Goal: Find specific page/section: Find specific page/section

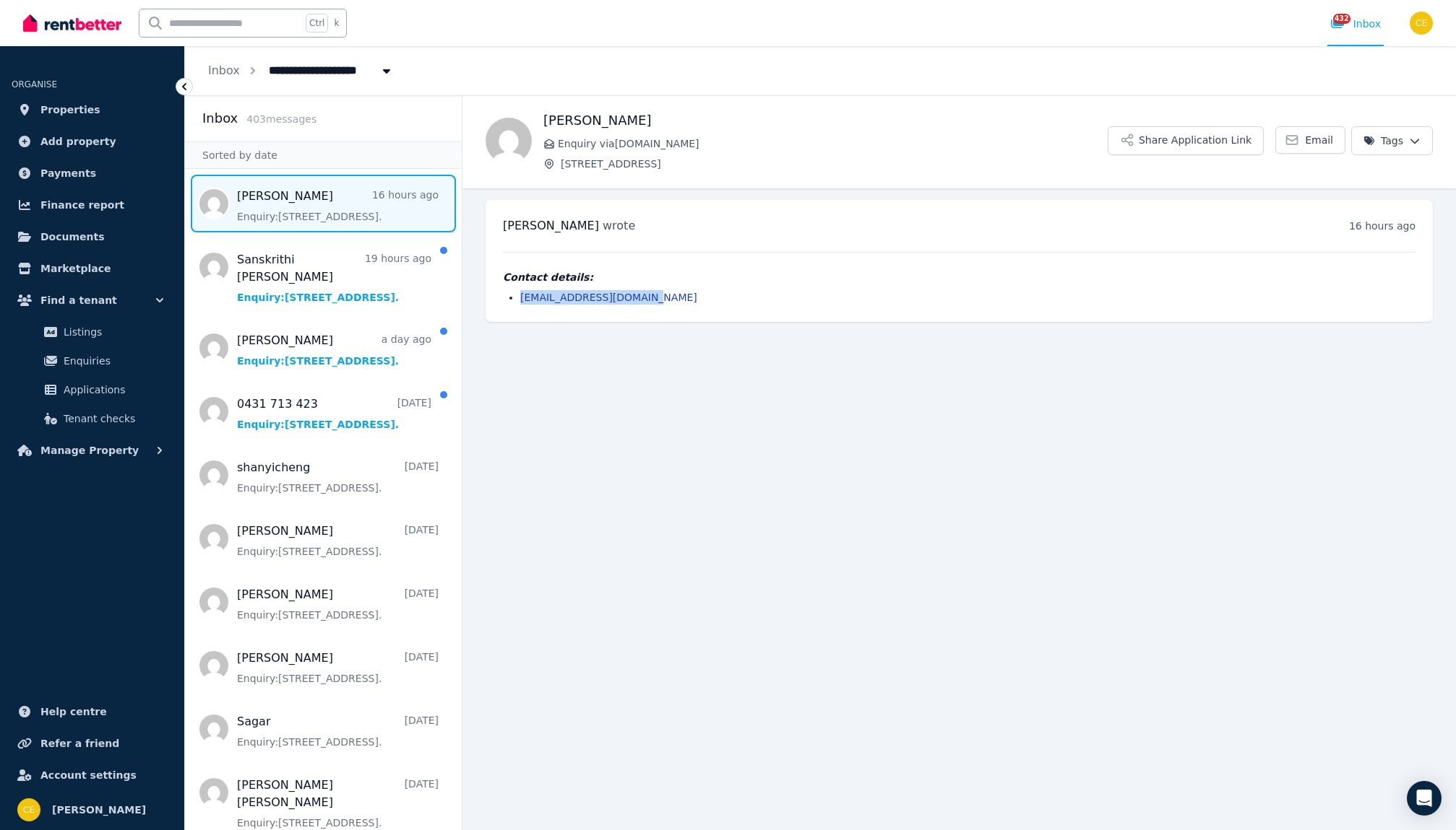
drag, startPoint x: 658, startPoint y: 299, endPoint x: 511, endPoint y: 297, distance: 147.0
click at [520, 297] on li "[EMAIL_ADDRESS][DOMAIN_NAME]" at bounding box center [968, 297] width 896 height 15
copy link "[EMAIL_ADDRESS][DOMAIN_NAME]"
click at [90, 382] on span "Applications" at bounding box center [112, 390] width 98 height 18
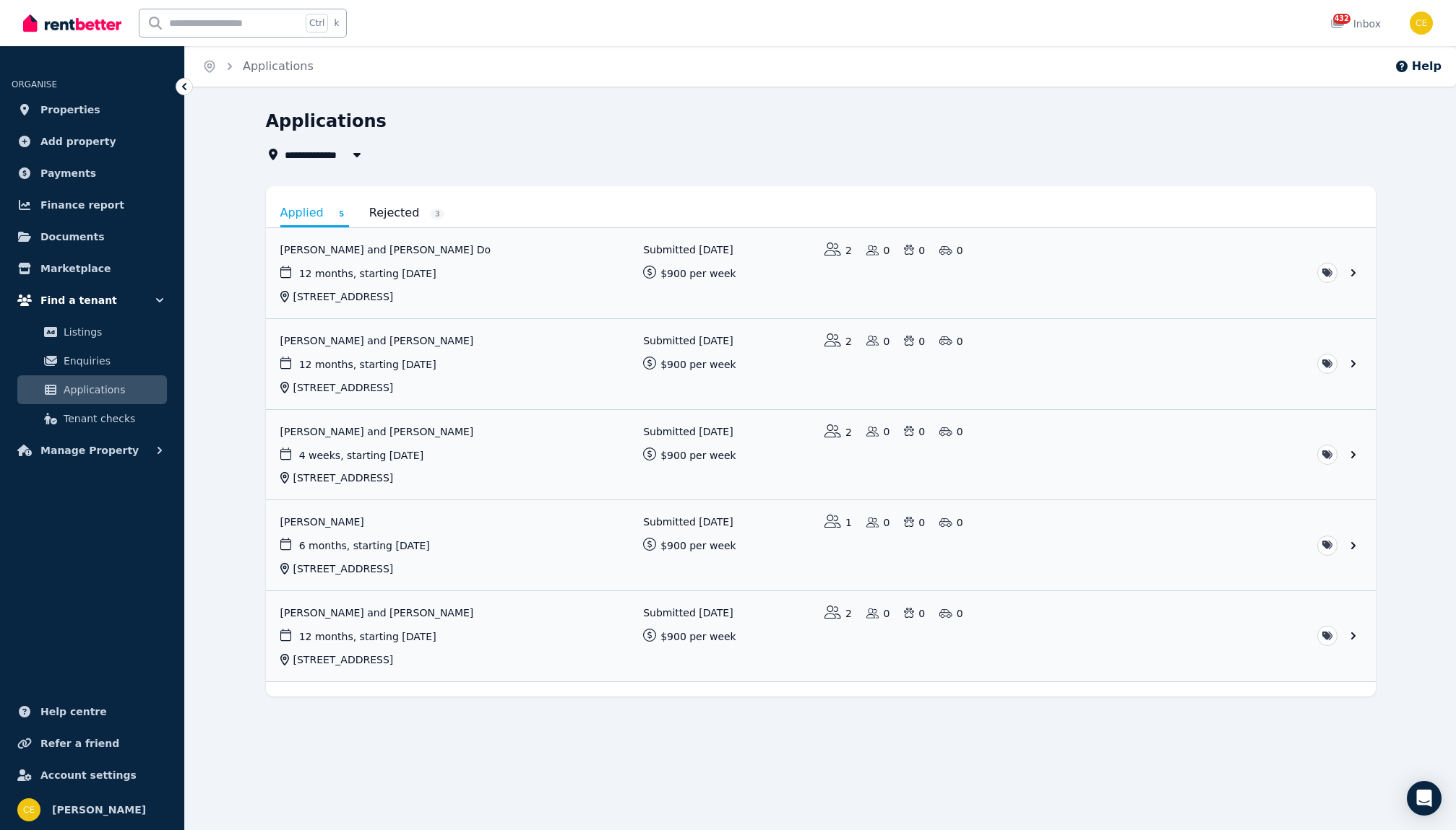
click at [76, 301] on span "Find a tenant" at bounding box center [78, 300] width 76 height 18
click at [62, 298] on span "Find a tenant" at bounding box center [78, 300] width 76 height 18
click at [87, 415] on span "Tenant checks" at bounding box center [112, 419] width 98 height 18
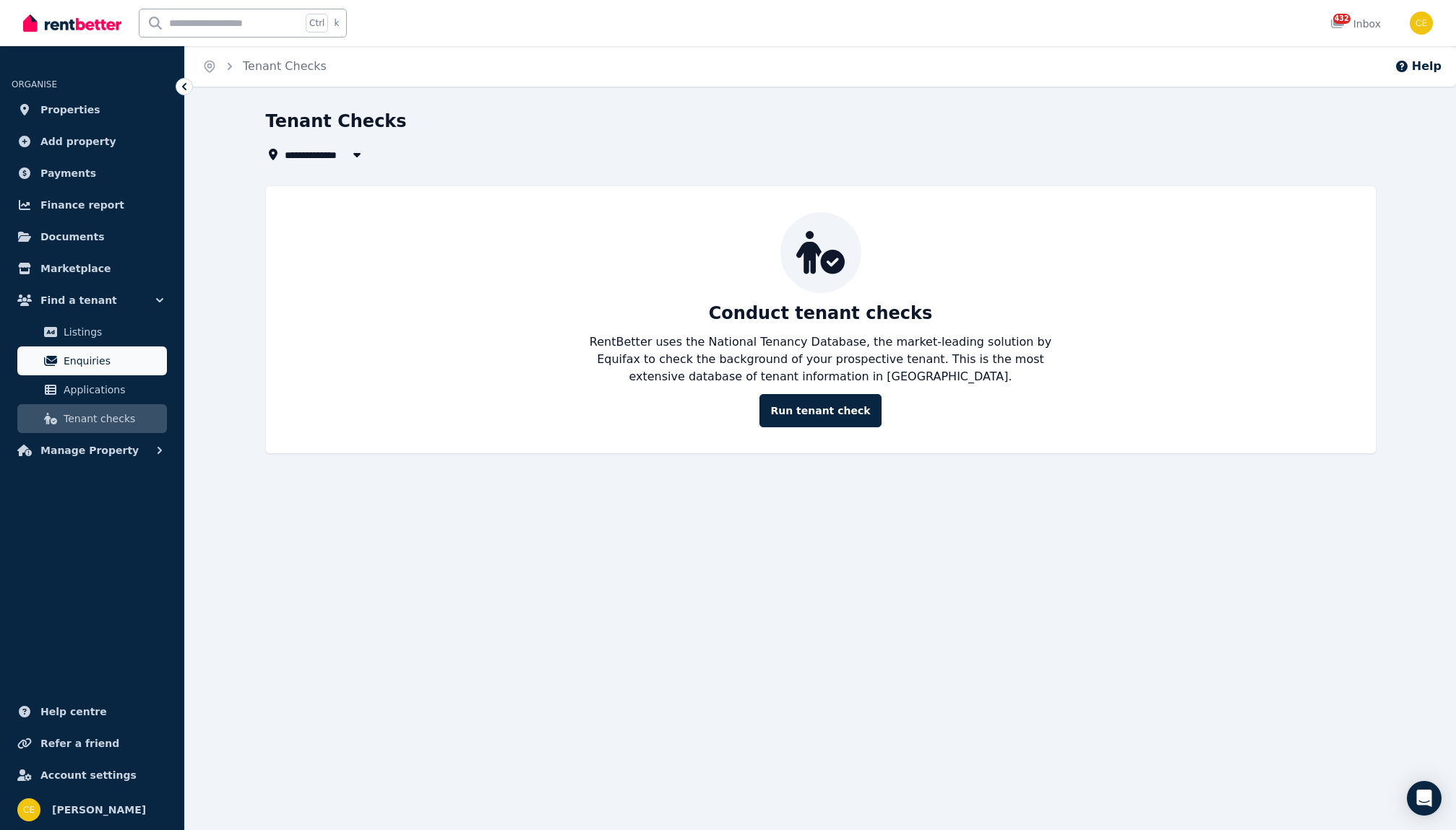
click at [82, 361] on span "Enquiries" at bounding box center [112, 362] width 98 height 18
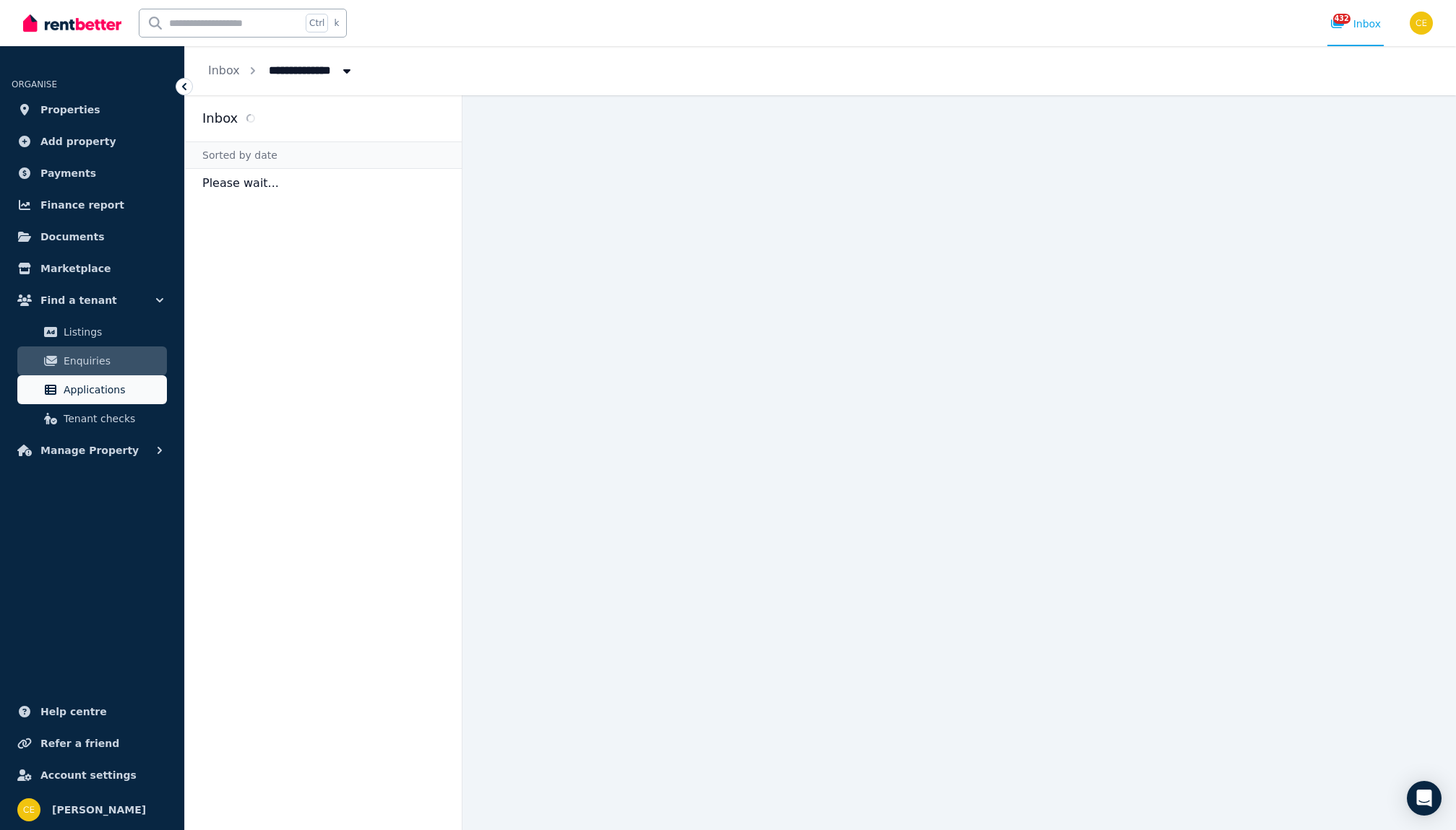
click at [76, 384] on span "Applications" at bounding box center [112, 390] width 98 height 18
